Goal: Find specific page/section: Find specific page/section

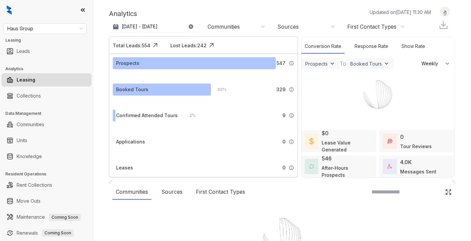
select select "******"
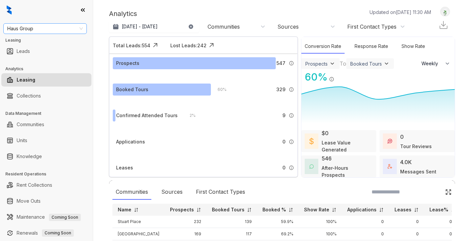
click at [46, 30] on span "Haus Group" at bounding box center [45, 29] width 76 height 10
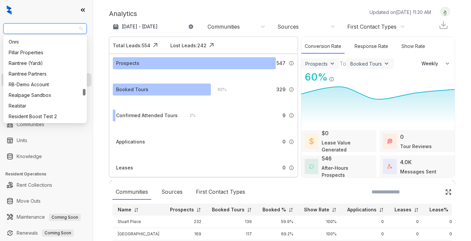
scroll to position [675, 0]
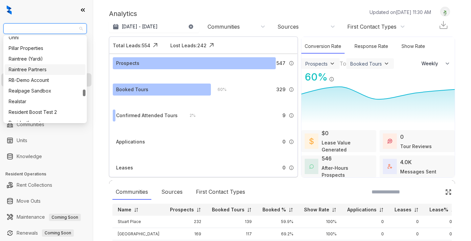
click at [30, 67] on div "Raintree Partners" at bounding box center [45, 69] width 73 height 7
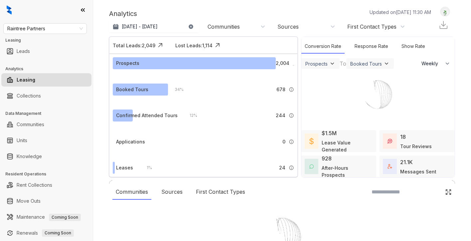
select select "******"
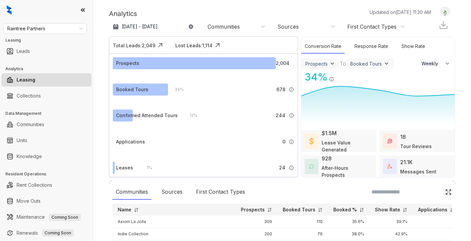
scroll to position [45, 0]
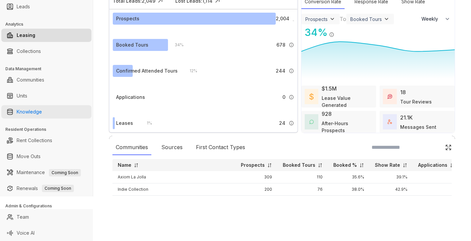
click at [30, 112] on link "Knowledge" at bounding box center [29, 111] width 25 height 13
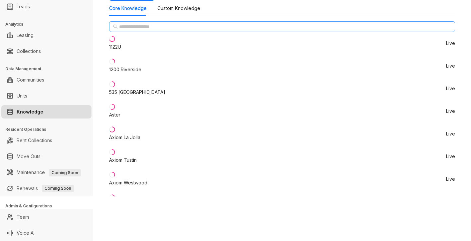
scroll to position [369, 0]
click at [157, 30] on input "text" at bounding box center [282, 26] width 327 height 7
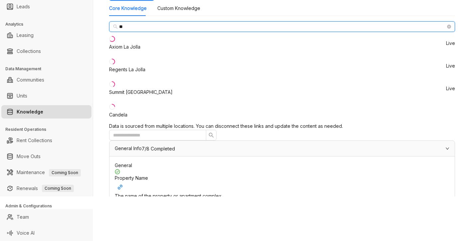
type input "*"
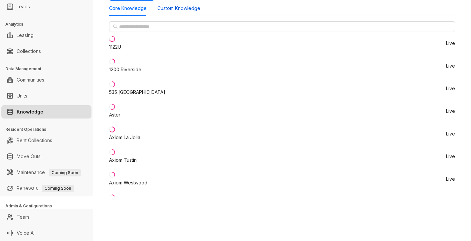
click at [173, 12] on Knowledge "Custom Knowledge" at bounding box center [178, 8] width 43 height 7
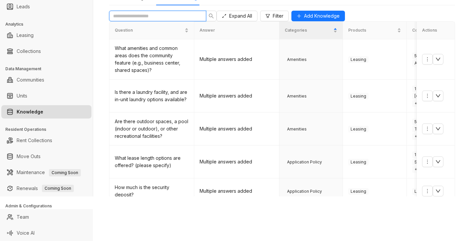
click at [179, 20] on input "text" at bounding box center [155, 15] width 84 height 7
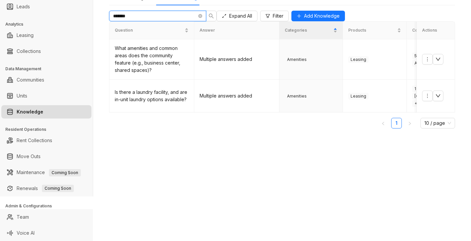
type input "*******"
click at [213, 19] on icon "search" at bounding box center [211, 15] width 5 height 5
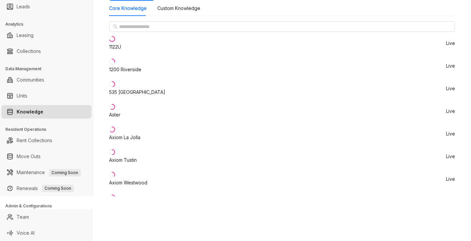
scroll to position [416, 0]
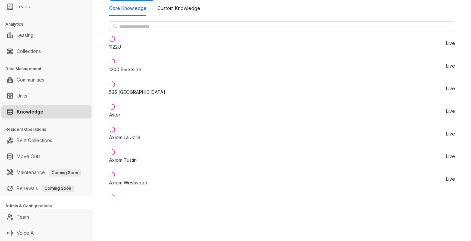
click at [140, 73] on div "1200 Riverside" at bounding box center [125, 69] width 32 height 7
click at [148, 55] on li "1122U Live" at bounding box center [282, 43] width 346 height 23
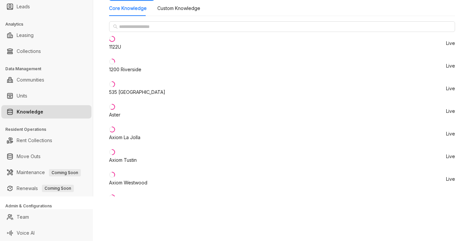
scroll to position [429, 0]
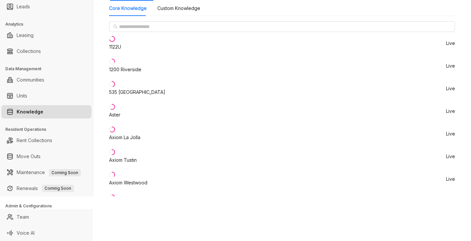
click at [145, 179] on div "Axiom Westwood" at bounding box center [128, 182] width 38 height 7
